Goal: Entertainment & Leisure: Consume media (video, audio)

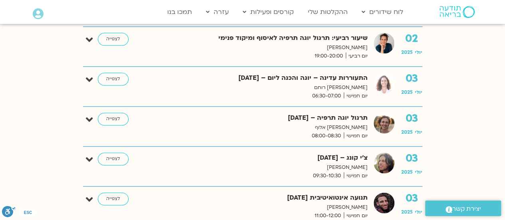
scroll to position [507, 0]
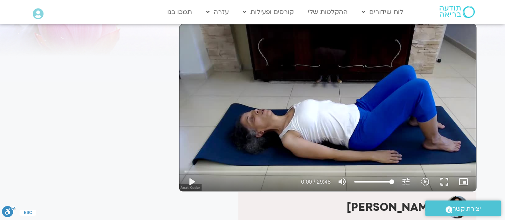
scroll to position [74, 0]
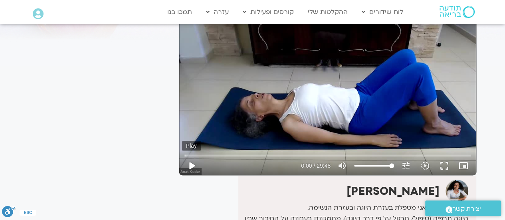
click at [191, 167] on button "play_arrow" at bounding box center [191, 165] width 19 height 19
click at [248, 156] on input "Seek" at bounding box center [328, 155] width 286 height 5
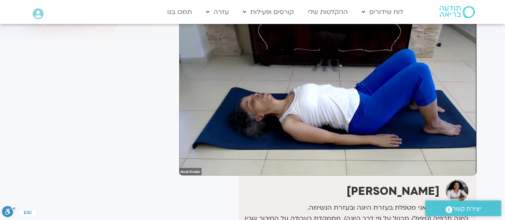
type input "397.402198"
